Goal: Find specific page/section: Find specific page/section

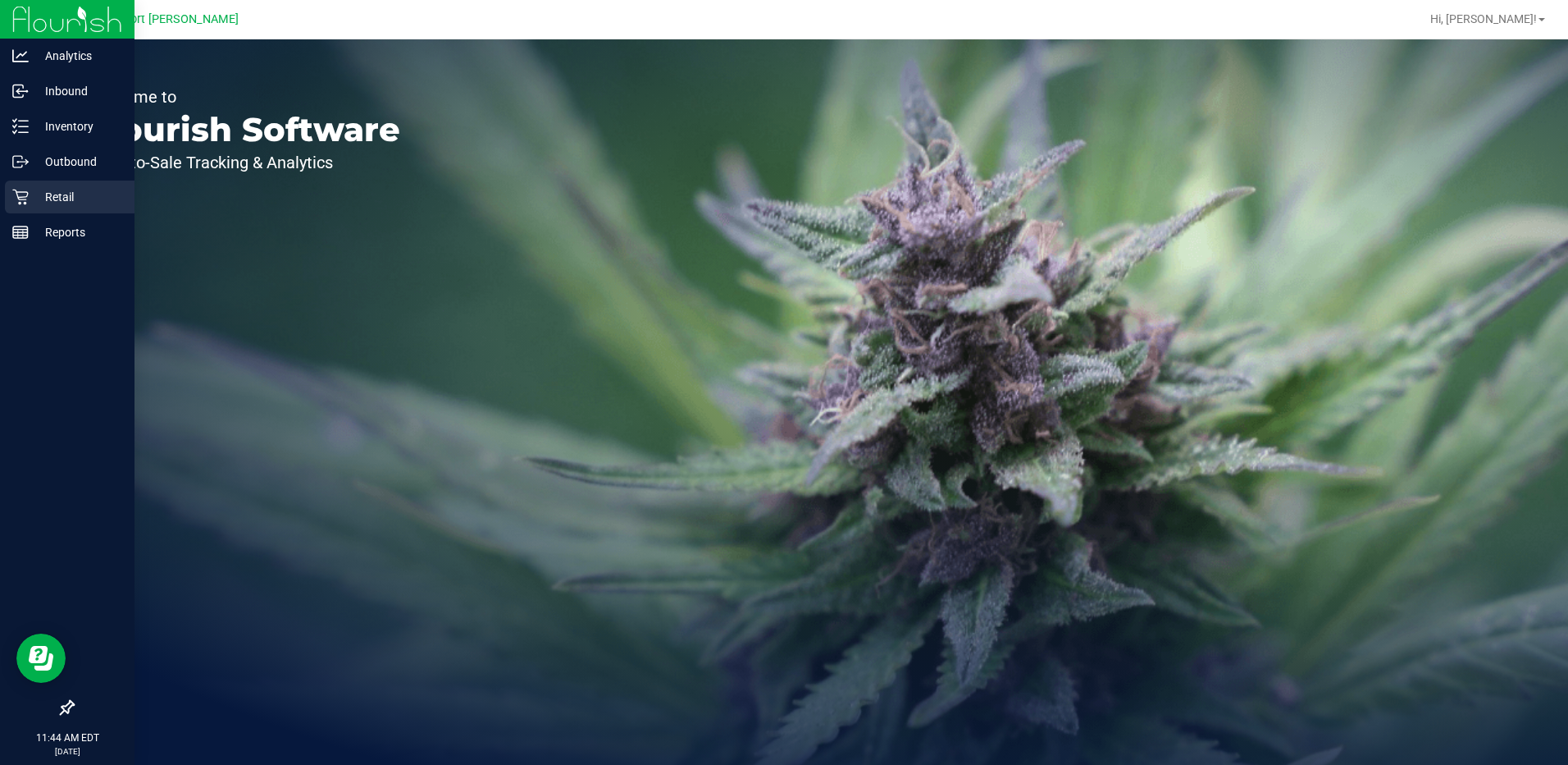
click at [58, 190] on p "Retail" at bounding box center [77, 197] width 98 height 19
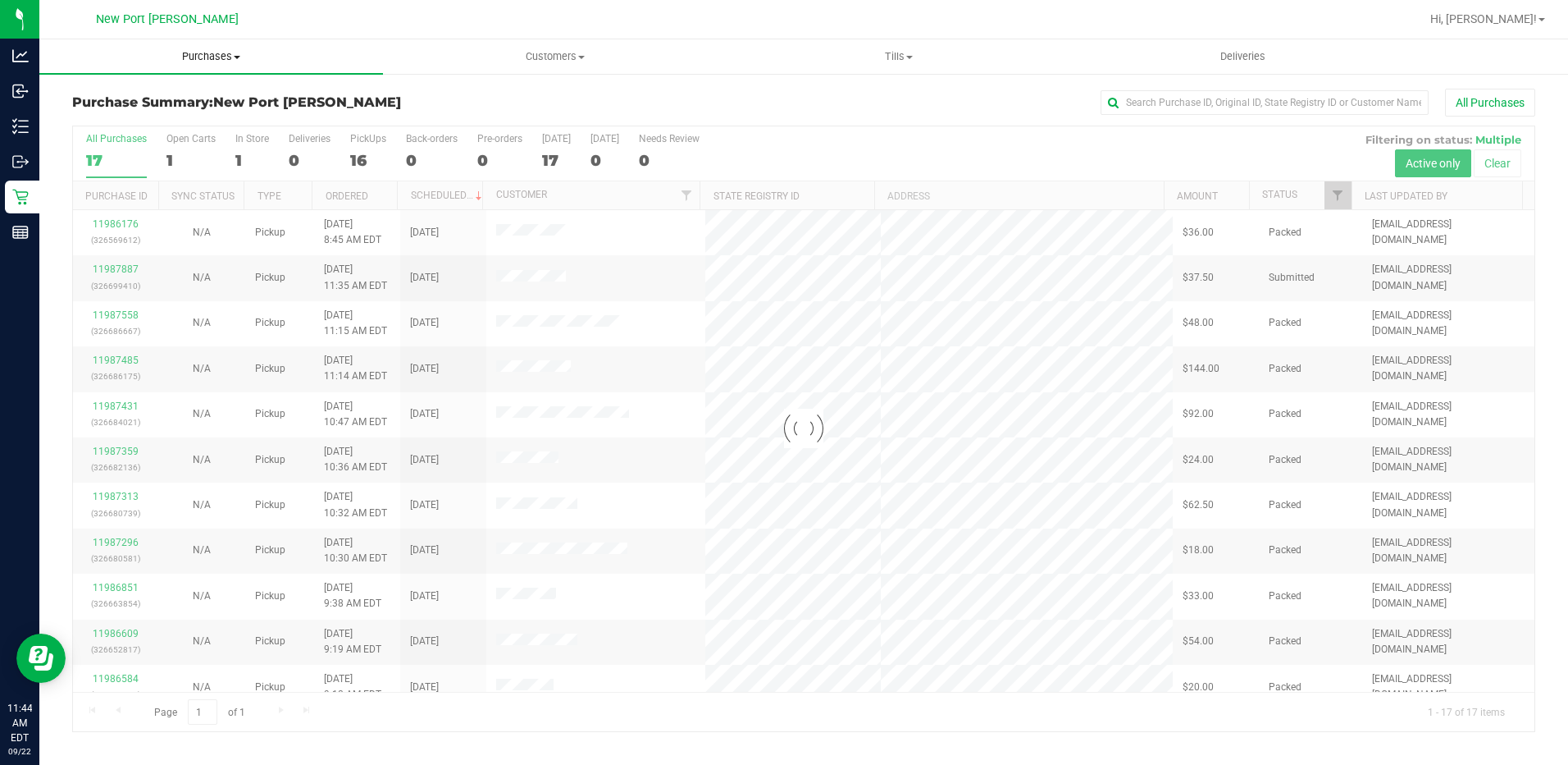
click at [236, 57] on span at bounding box center [237, 57] width 7 height 3
click at [145, 122] on li "Fulfillment" at bounding box center [210, 119] width 344 height 19
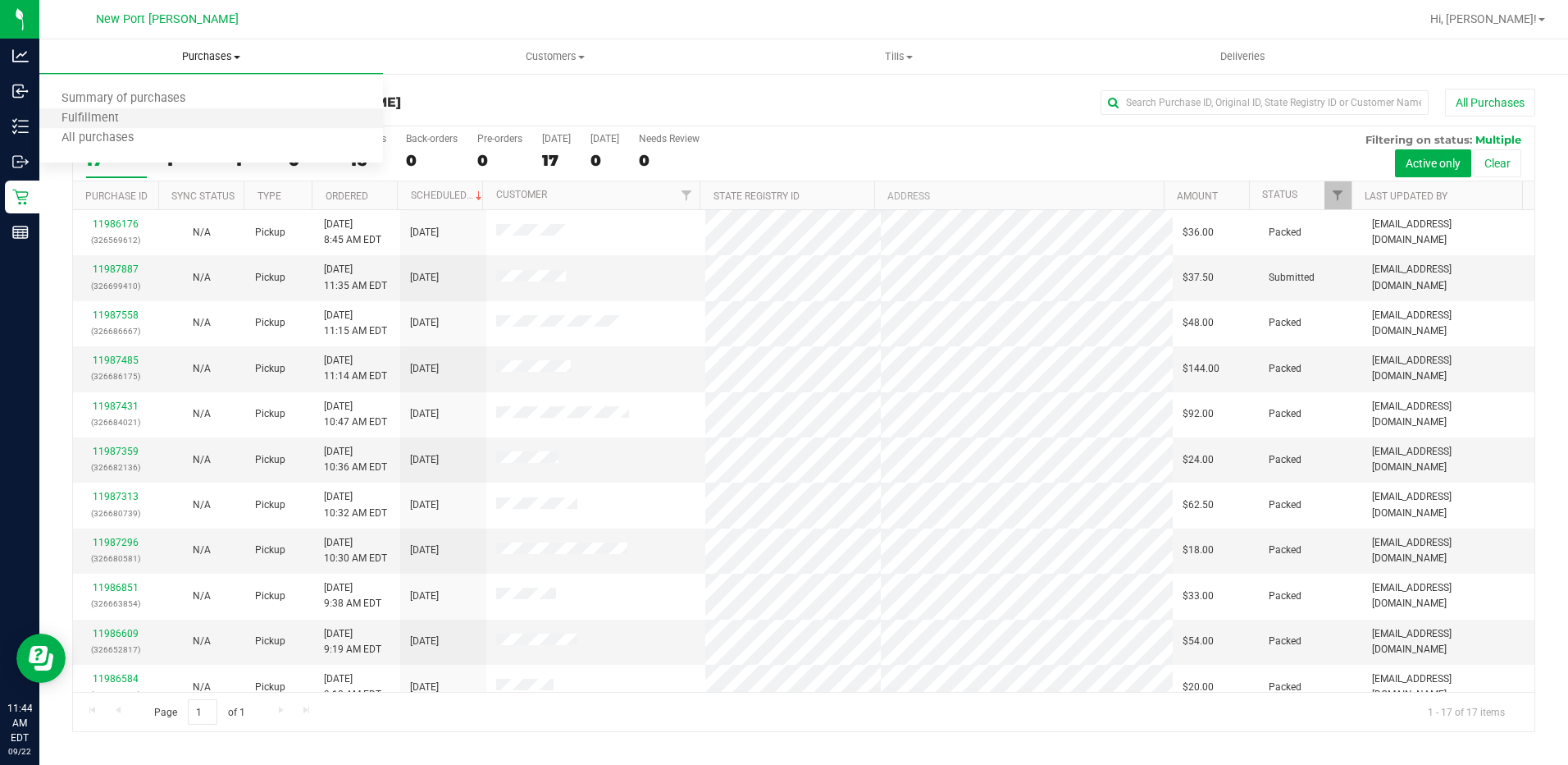
click at [149, 119] on li "Fulfillment" at bounding box center [210, 119] width 344 height 19
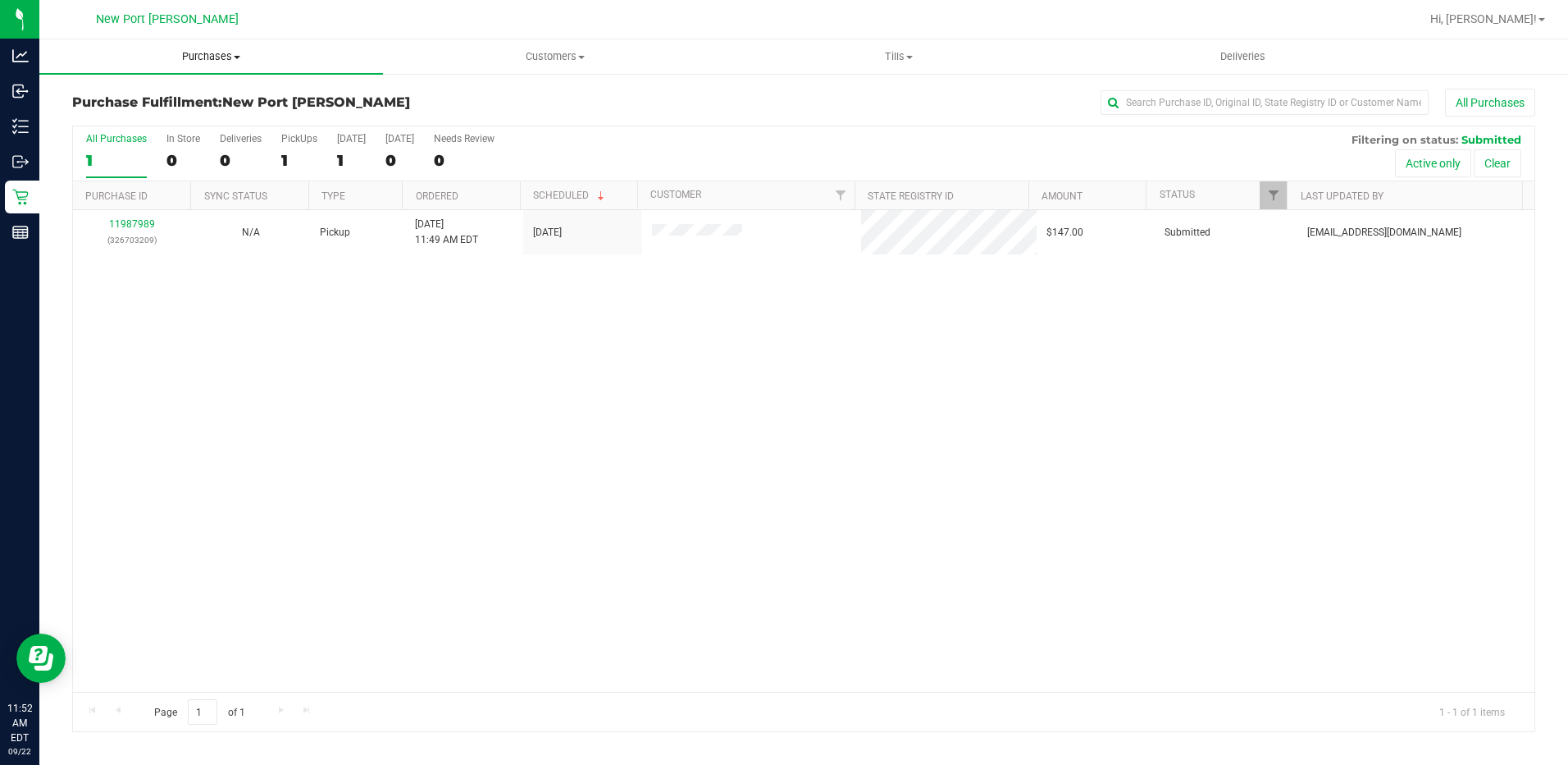
click at [236, 56] on span at bounding box center [237, 57] width 7 height 3
click at [140, 139] on span "All purchases" at bounding box center [97, 138] width 117 height 14
